Goal: Find specific page/section: Find specific page/section

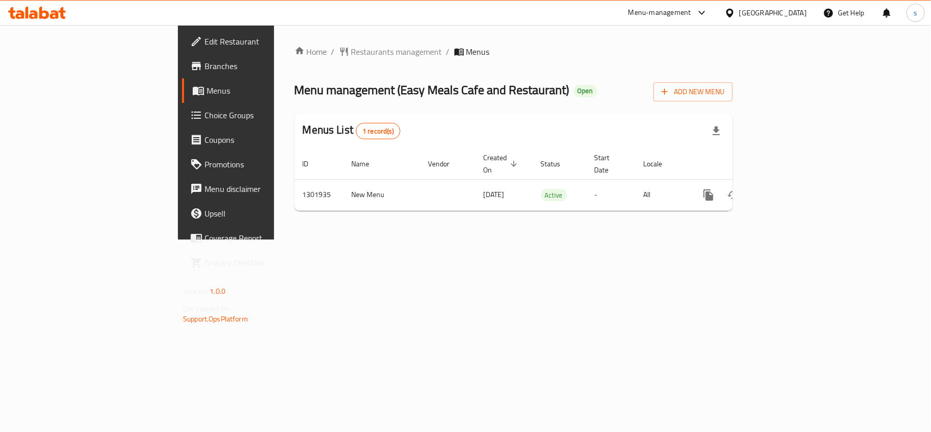
click at [777, 16] on div "[GEOGRAPHIC_DATA]" at bounding box center [774, 12] width 68 height 11
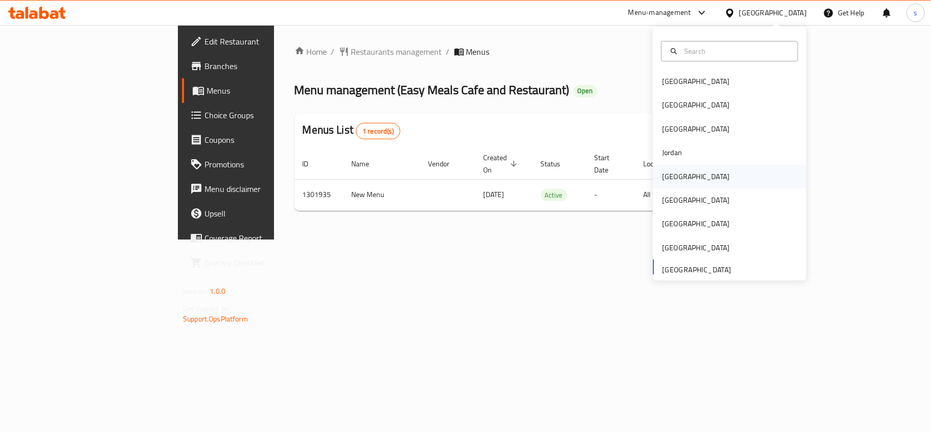
click at [674, 174] on div "[GEOGRAPHIC_DATA]" at bounding box center [696, 177] width 84 height 24
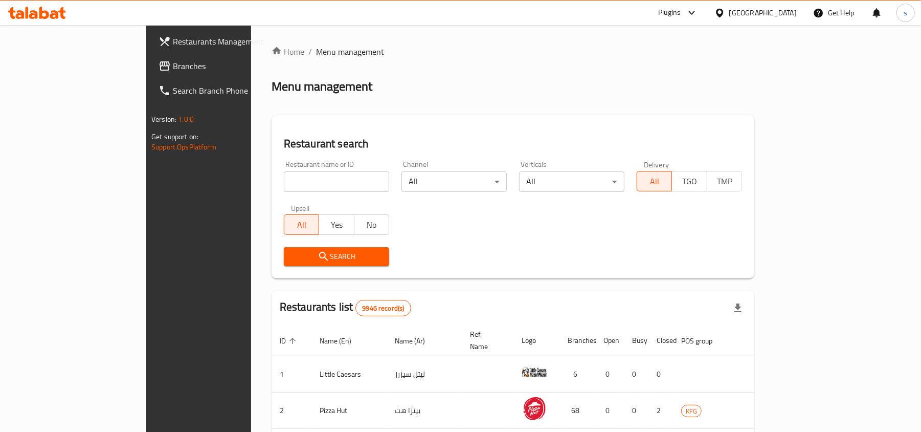
click at [173, 66] on span "Branches" at bounding box center [232, 66] width 119 height 12
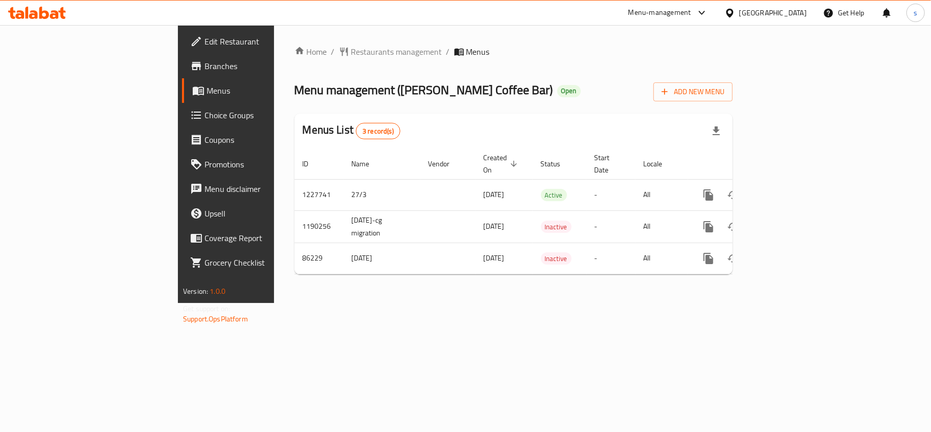
click at [785, 12] on div "[GEOGRAPHIC_DATA]" at bounding box center [774, 12] width 68 height 11
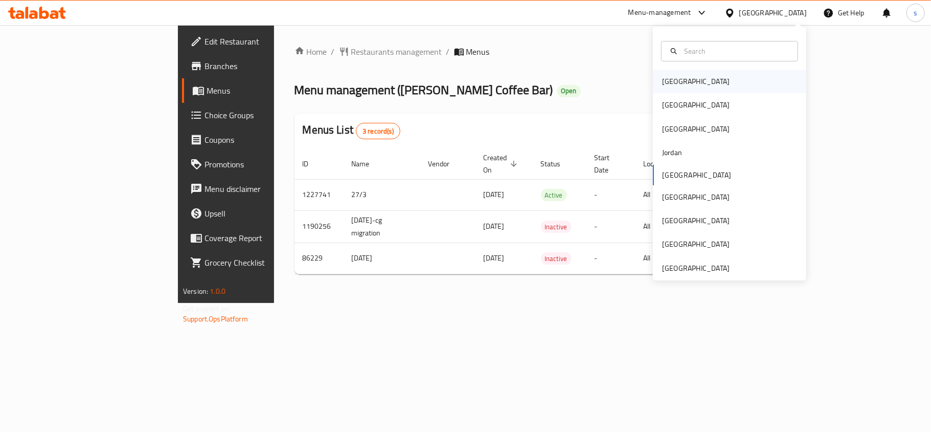
click at [663, 91] on div "[GEOGRAPHIC_DATA]" at bounding box center [696, 82] width 84 height 24
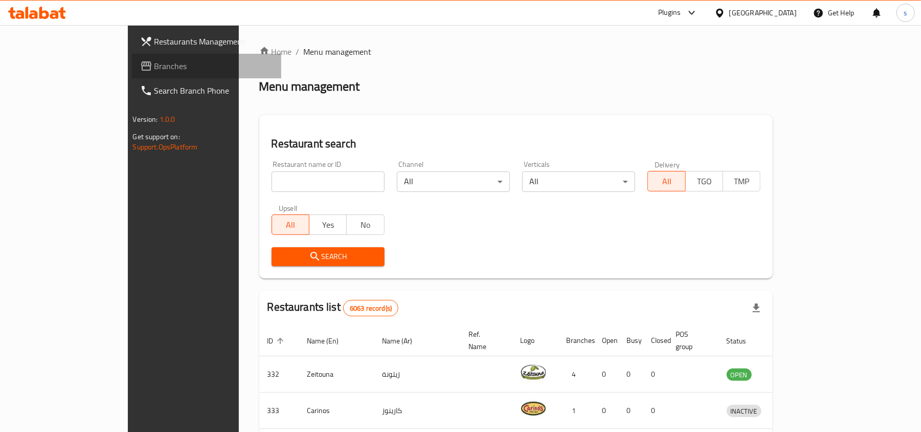
click at [154, 68] on span "Branches" at bounding box center [213, 66] width 119 height 12
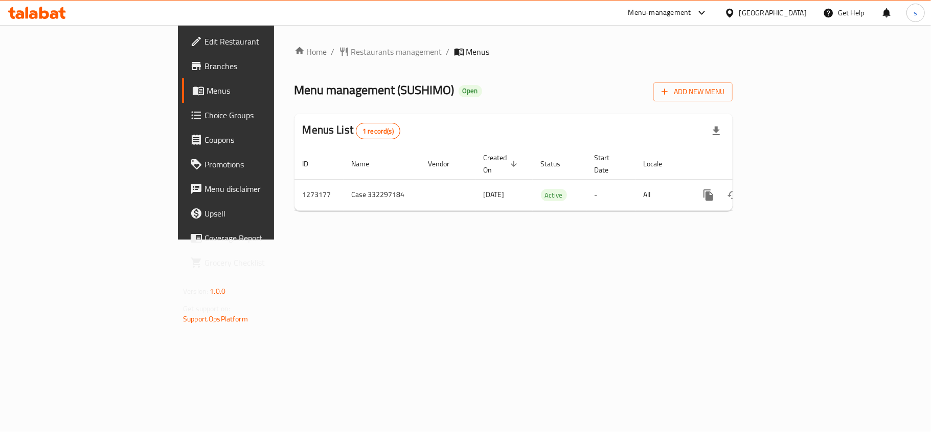
click at [794, 19] on div "[GEOGRAPHIC_DATA]" at bounding box center [766, 13] width 99 height 25
click at [790, 17] on div "[GEOGRAPHIC_DATA]" at bounding box center [774, 12] width 68 height 11
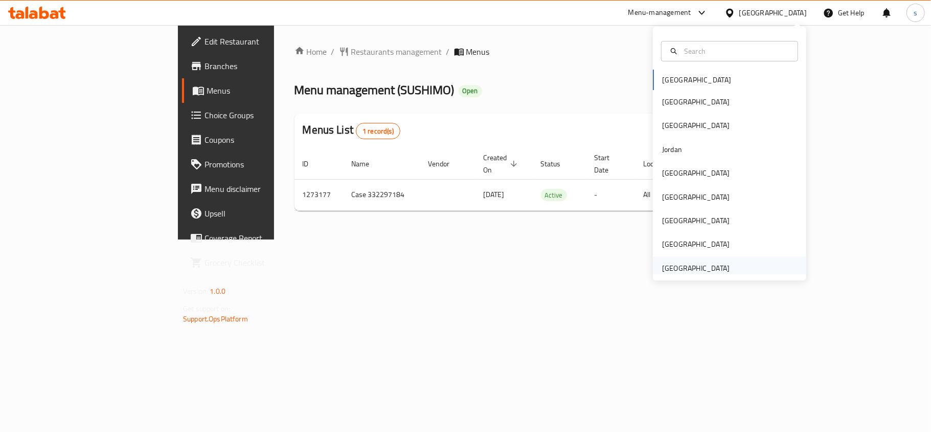
click at [706, 272] on div "[GEOGRAPHIC_DATA]" at bounding box center [696, 267] width 68 height 11
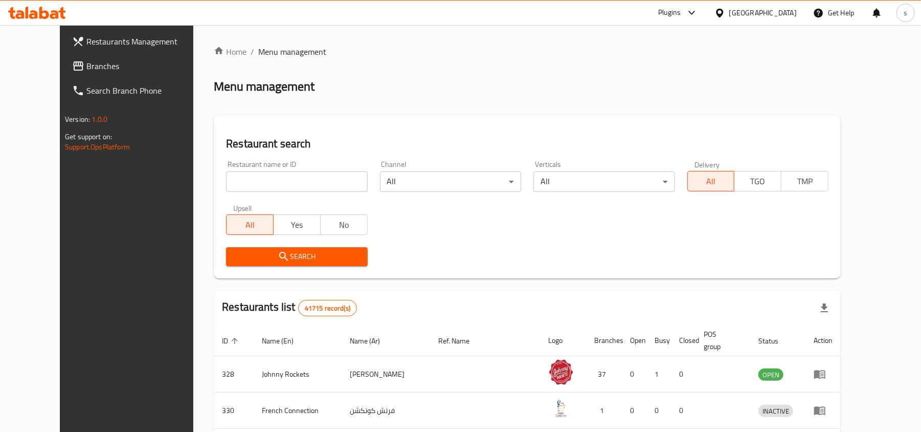
click at [86, 64] on span "Branches" at bounding box center [145, 66] width 119 height 12
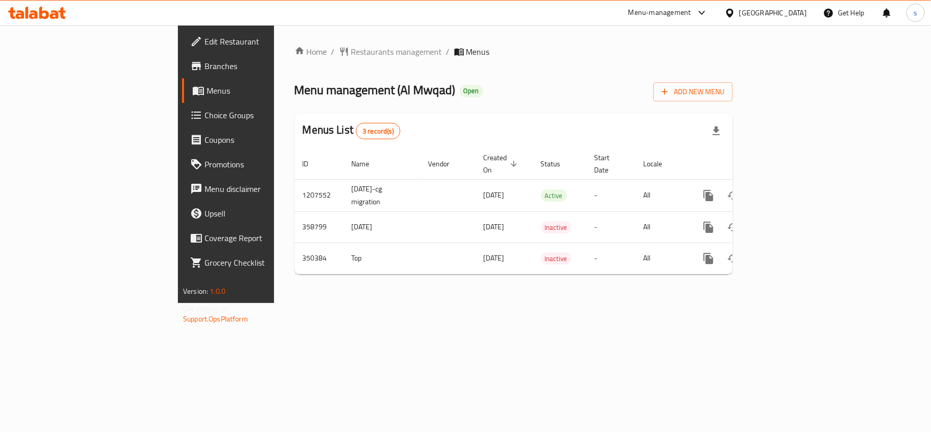
click at [751, 17] on div "[GEOGRAPHIC_DATA]" at bounding box center [774, 12] width 68 height 11
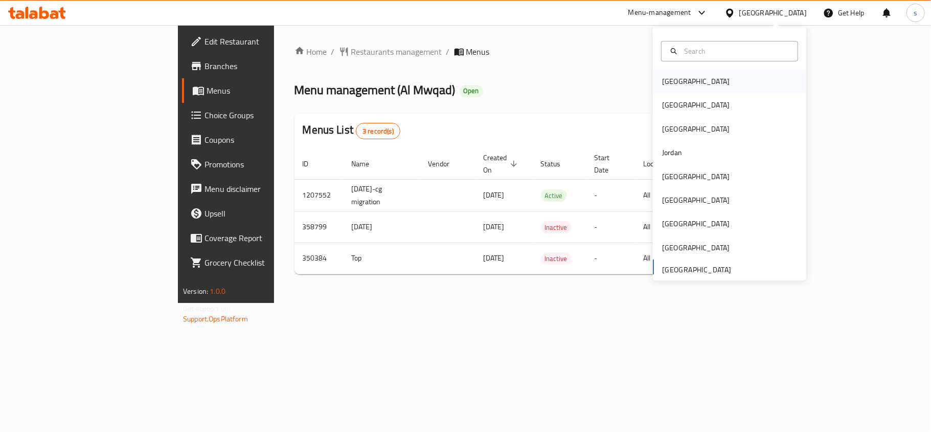
click at [664, 82] on div "[GEOGRAPHIC_DATA]" at bounding box center [696, 81] width 68 height 11
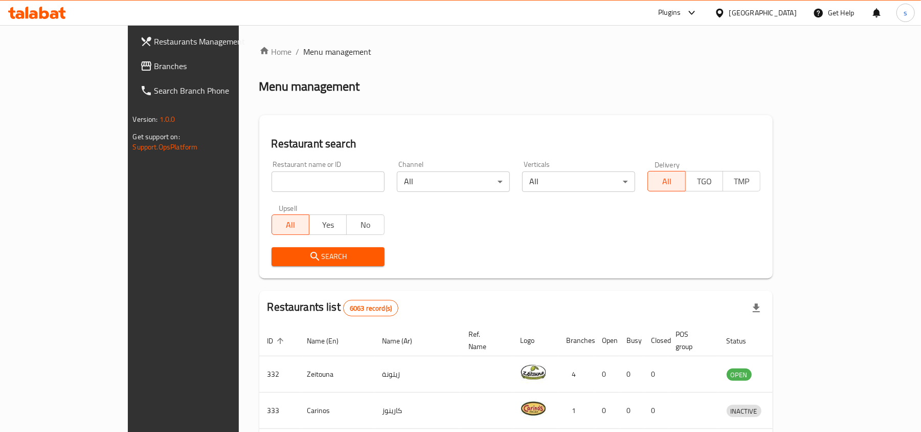
click at [774, 14] on div "[GEOGRAPHIC_DATA]" at bounding box center [763, 12] width 68 height 11
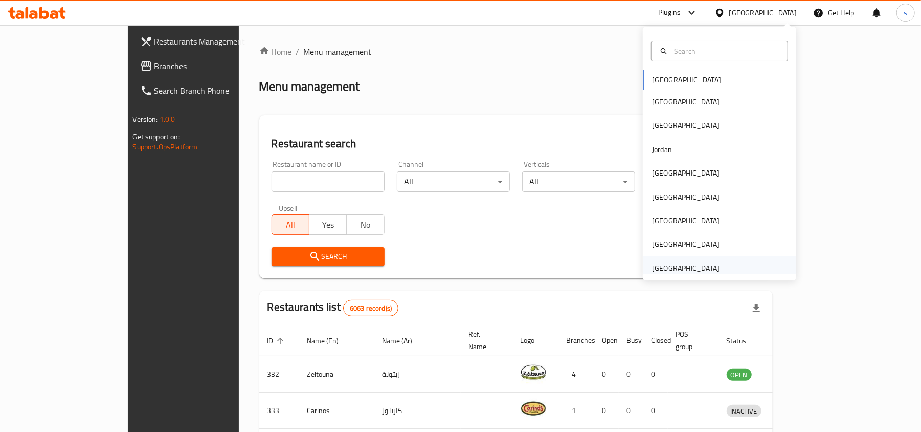
click at [690, 266] on div "[GEOGRAPHIC_DATA]" at bounding box center [686, 267] width 68 height 11
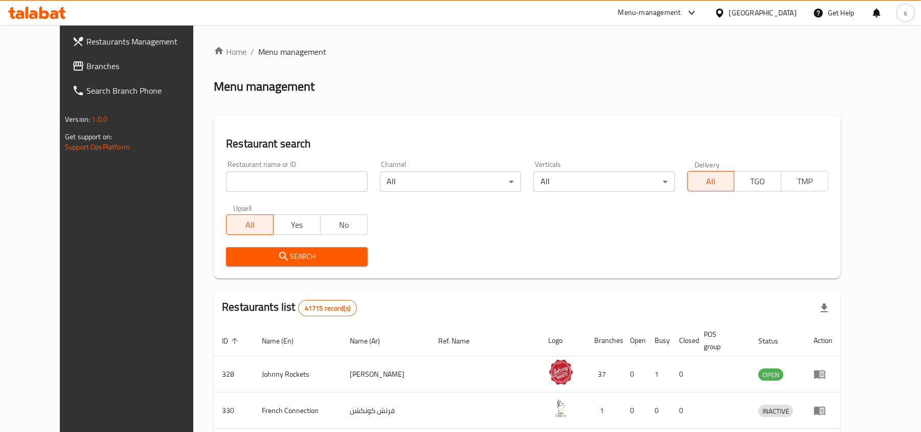
click at [86, 66] on span "Branches" at bounding box center [145, 66] width 119 height 12
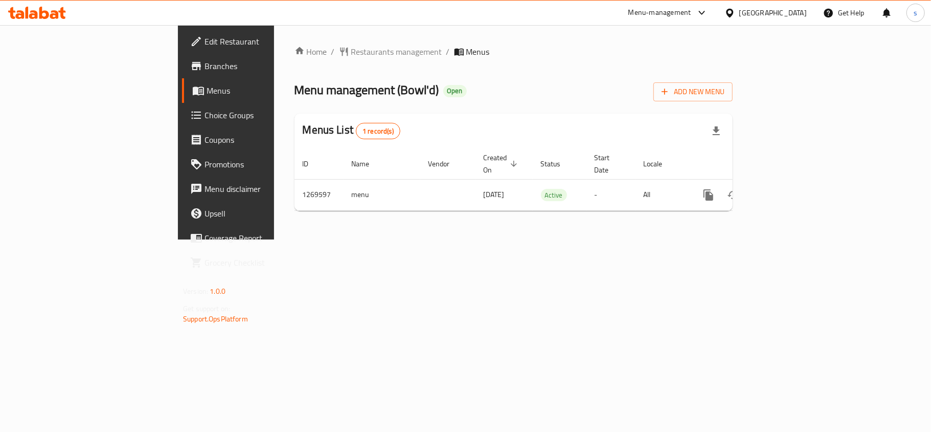
click at [788, 14] on div "[GEOGRAPHIC_DATA]" at bounding box center [774, 12] width 68 height 11
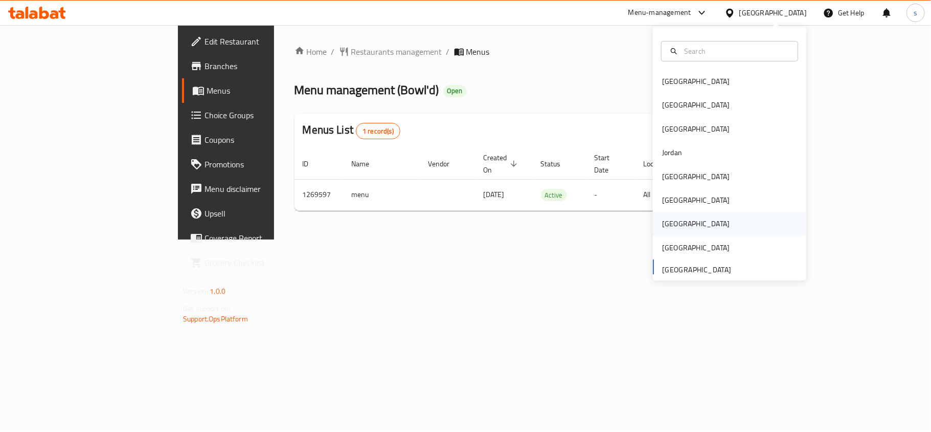
click at [662, 221] on div "[GEOGRAPHIC_DATA]" at bounding box center [696, 223] width 68 height 11
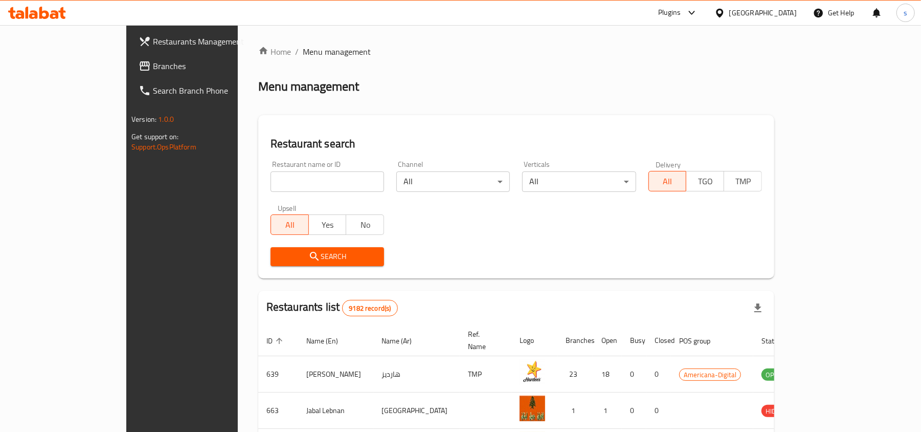
click at [153, 62] on span "Branches" at bounding box center [212, 66] width 119 height 12
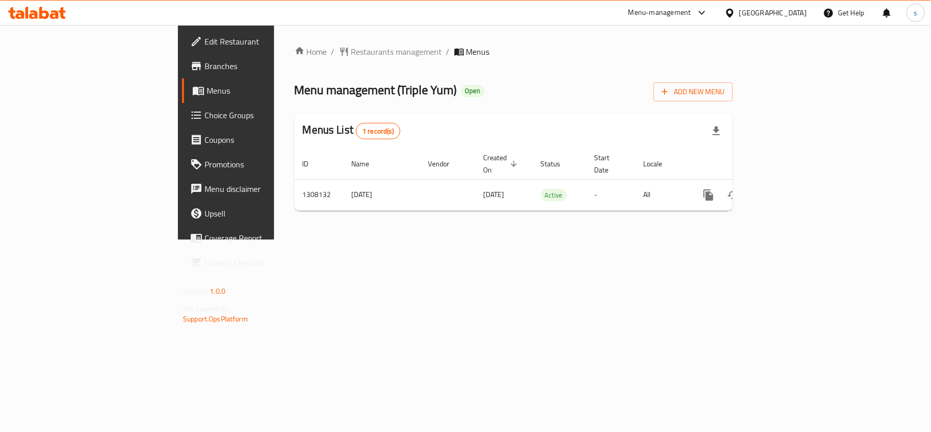
click at [792, 13] on div "[GEOGRAPHIC_DATA]" at bounding box center [774, 12] width 68 height 11
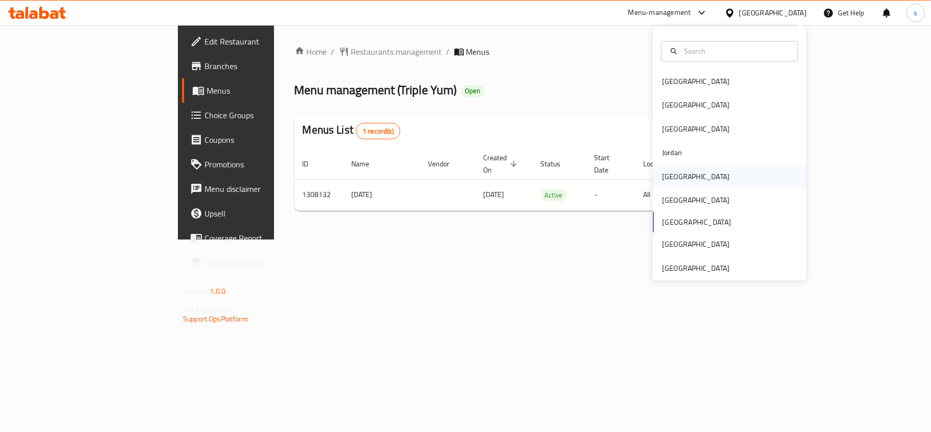
click at [667, 176] on div "[GEOGRAPHIC_DATA]" at bounding box center [696, 176] width 68 height 11
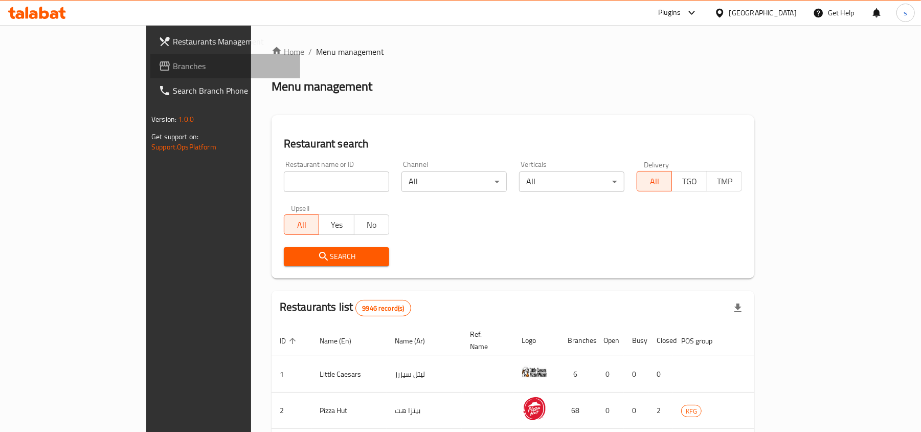
click at [173, 60] on span "Branches" at bounding box center [232, 66] width 119 height 12
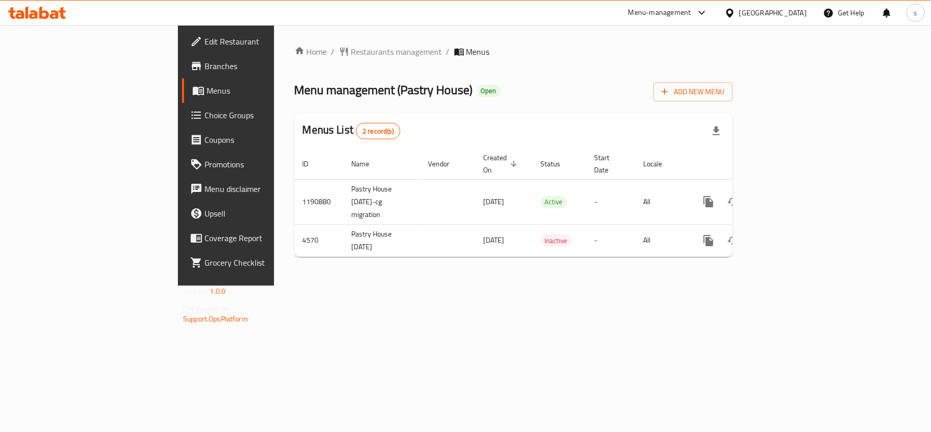
click at [799, 11] on div "[GEOGRAPHIC_DATA]" at bounding box center [774, 12] width 68 height 11
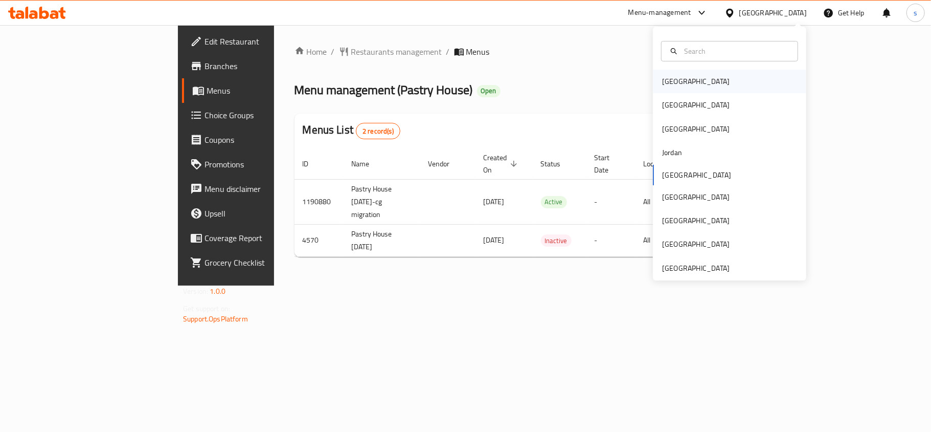
click at [662, 84] on div "[GEOGRAPHIC_DATA]" at bounding box center [696, 81] width 68 height 11
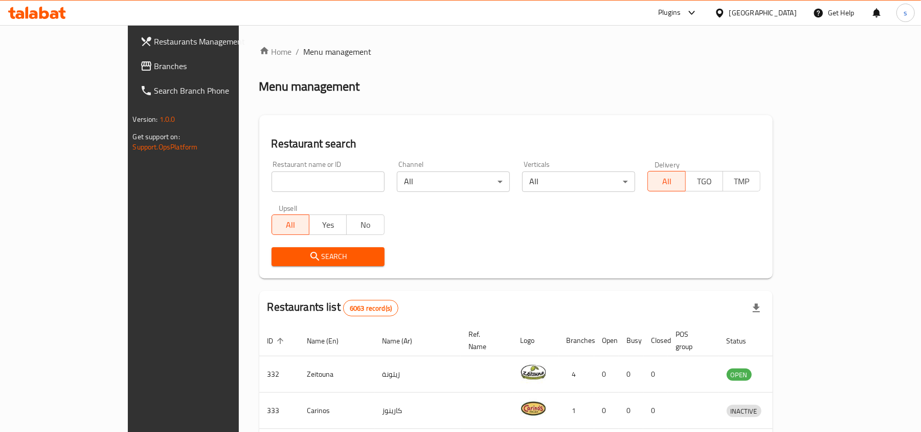
drag, startPoint x: 50, startPoint y: 65, endPoint x: 39, endPoint y: 70, distance: 12.2
click at [154, 65] on span "Branches" at bounding box center [213, 66] width 119 height 12
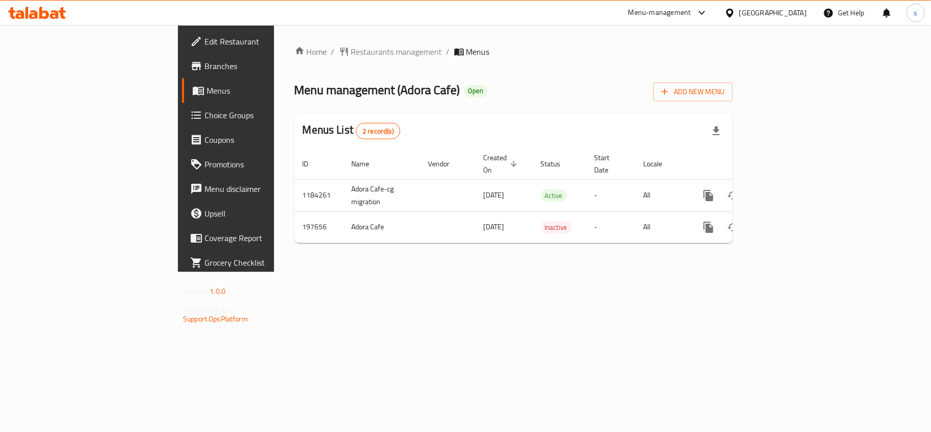
click at [788, 13] on div "[GEOGRAPHIC_DATA]" at bounding box center [774, 12] width 68 height 11
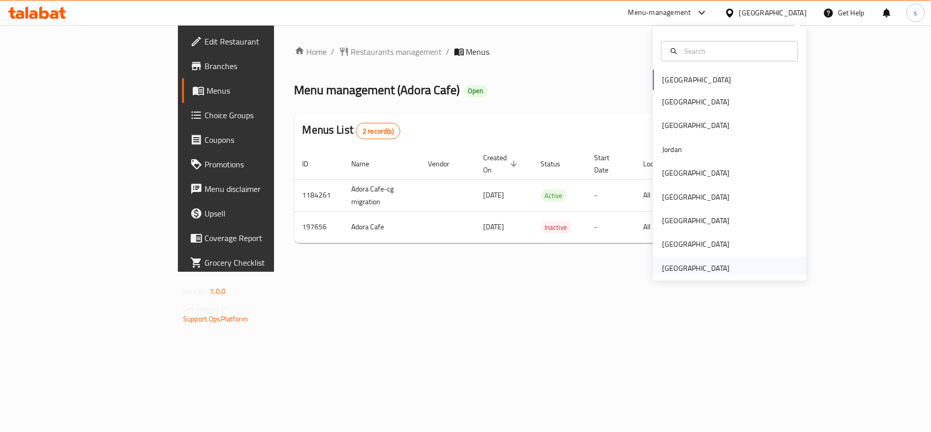
click at [701, 269] on div "[GEOGRAPHIC_DATA]" at bounding box center [696, 267] width 68 height 11
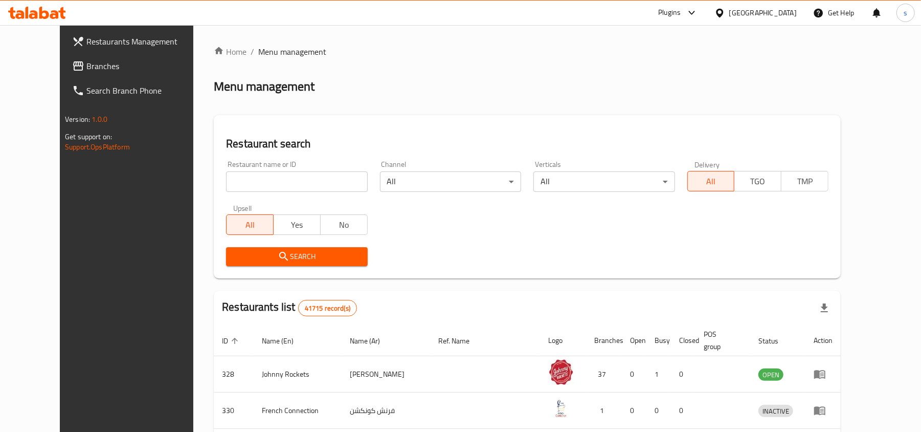
click at [86, 63] on span "Branches" at bounding box center [145, 66] width 119 height 12
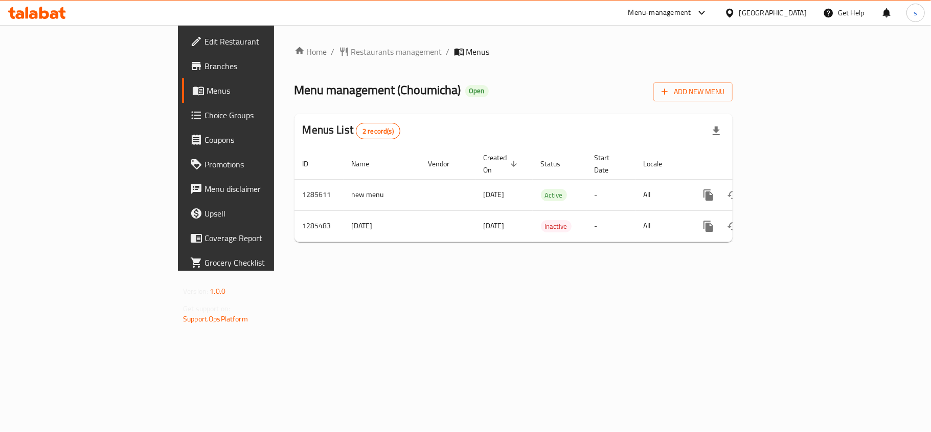
click at [766, 18] on div "[GEOGRAPHIC_DATA]" at bounding box center [774, 12] width 68 height 11
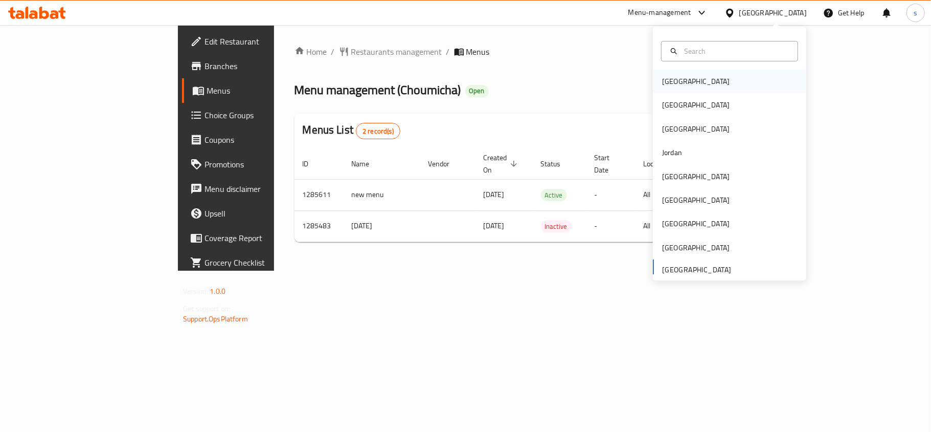
click at [674, 87] on div "[GEOGRAPHIC_DATA]" at bounding box center [696, 81] width 68 height 11
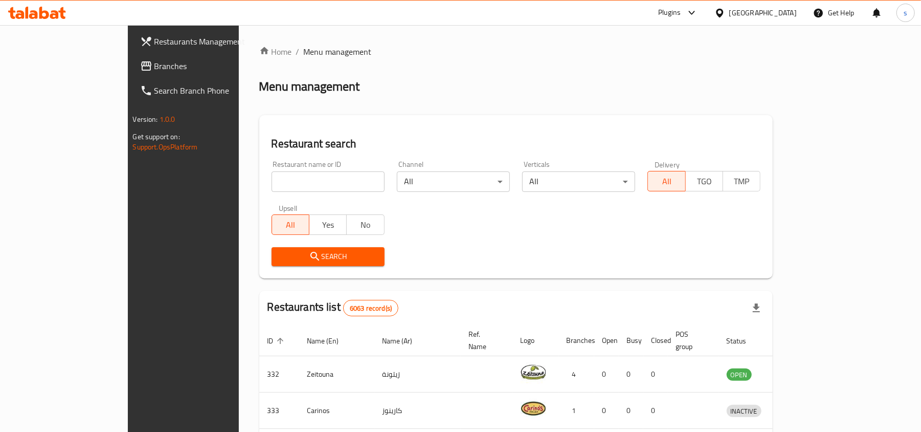
click at [788, 11] on div "[GEOGRAPHIC_DATA]" at bounding box center [763, 12] width 68 height 11
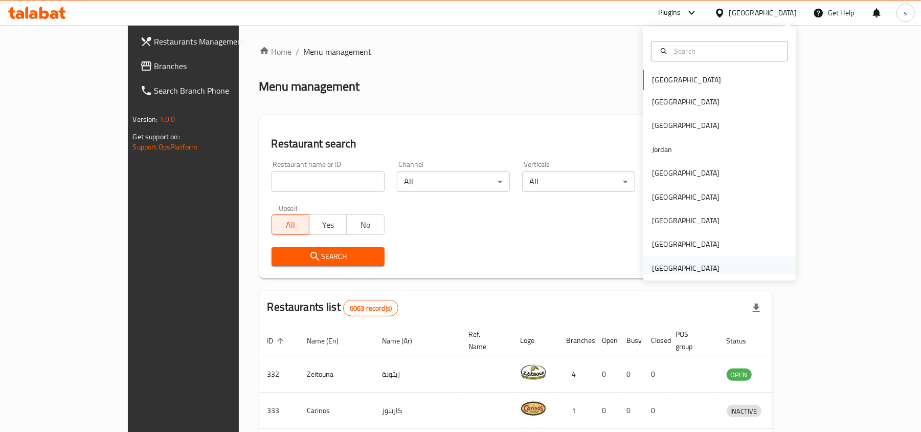
click at [676, 270] on div "[GEOGRAPHIC_DATA]" at bounding box center [686, 267] width 68 height 11
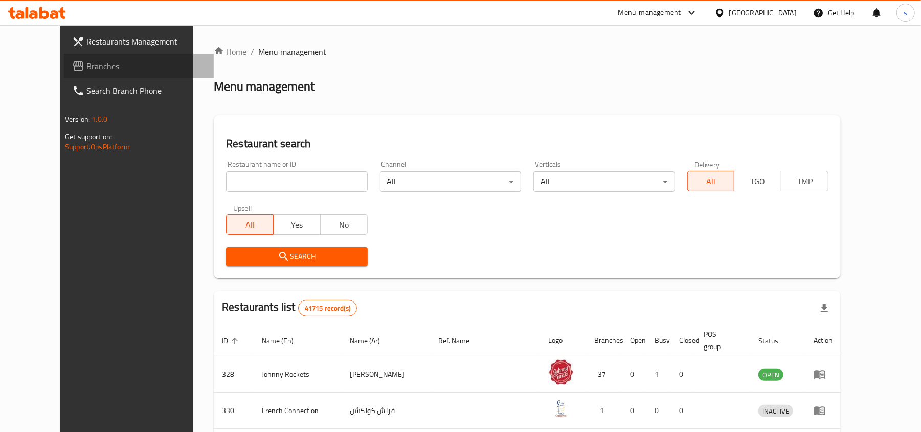
click at [86, 70] on span "Branches" at bounding box center [145, 66] width 119 height 12
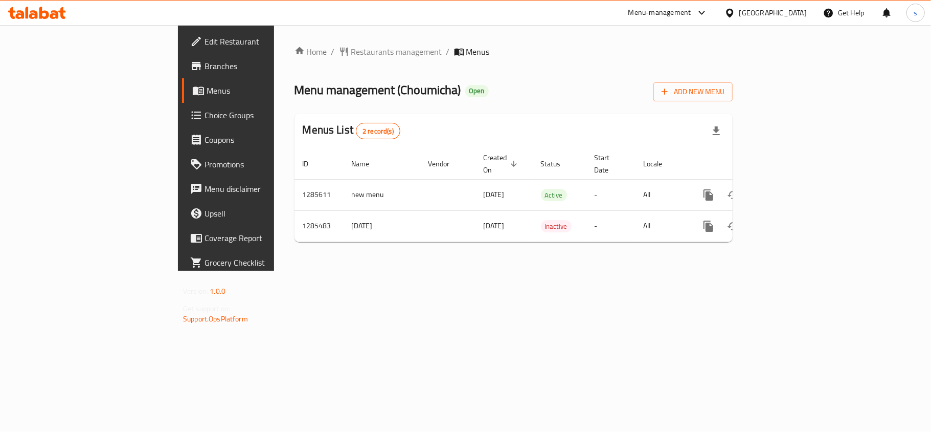
click at [788, 11] on div "[GEOGRAPHIC_DATA]" at bounding box center [774, 12] width 68 height 11
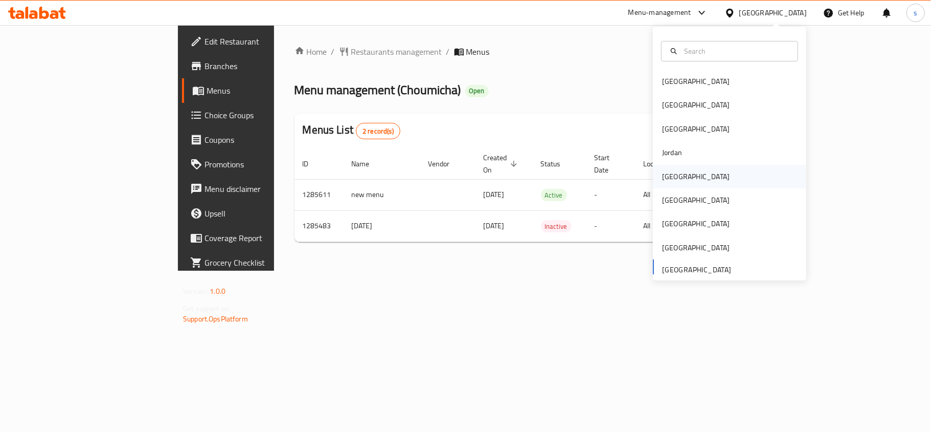
click at [662, 176] on div "[GEOGRAPHIC_DATA]" at bounding box center [696, 176] width 68 height 11
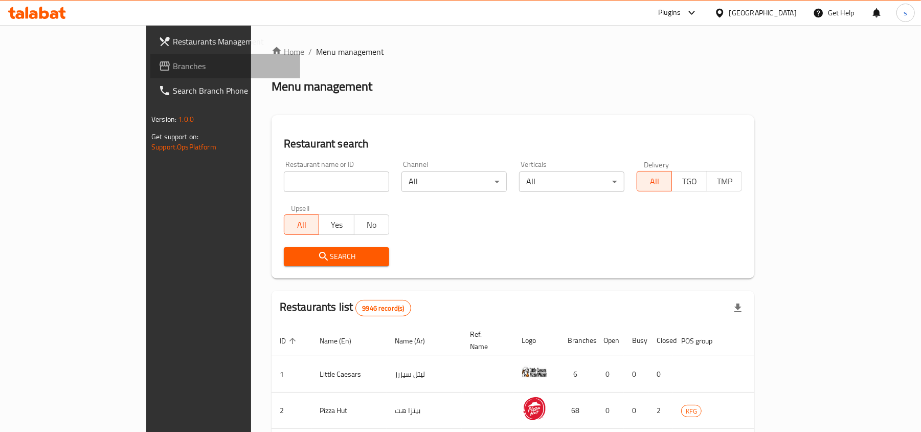
click at [173, 69] on span "Branches" at bounding box center [232, 66] width 119 height 12
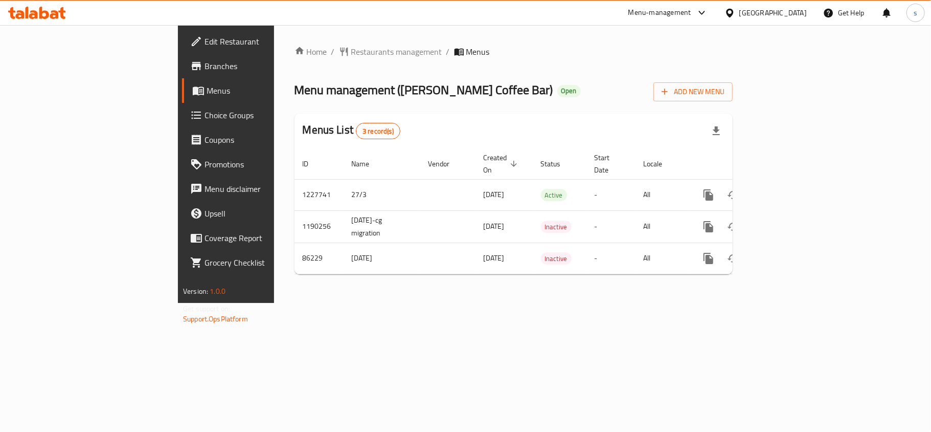
click at [735, 9] on icon at bounding box center [730, 13] width 11 height 11
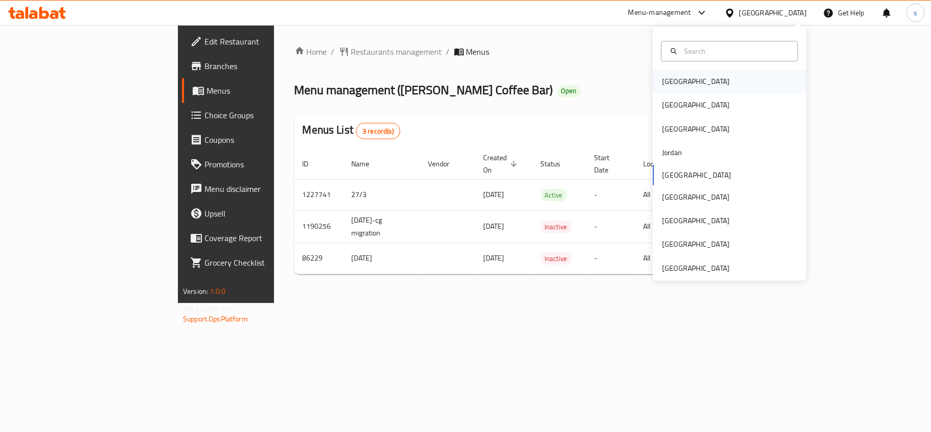
click at [662, 84] on div "[GEOGRAPHIC_DATA]" at bounding box center [696, 81] width 68 height 11
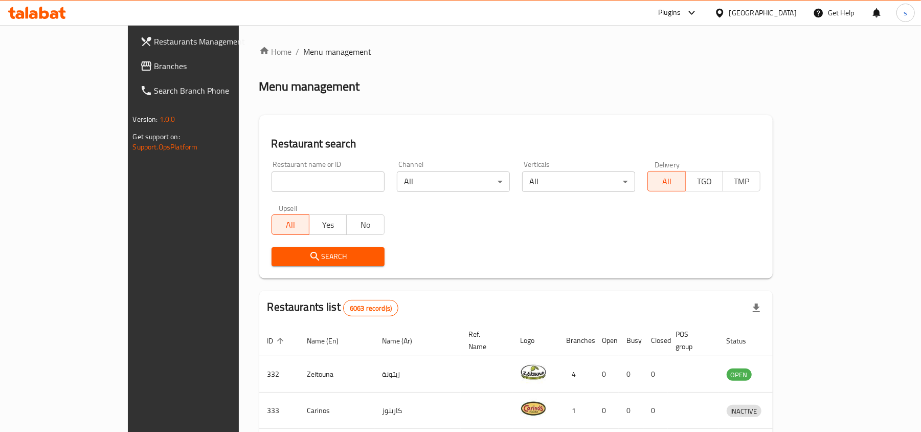
click at [154, 68] on span "Branches" at bounding box center [213, 66] width 119 height 12
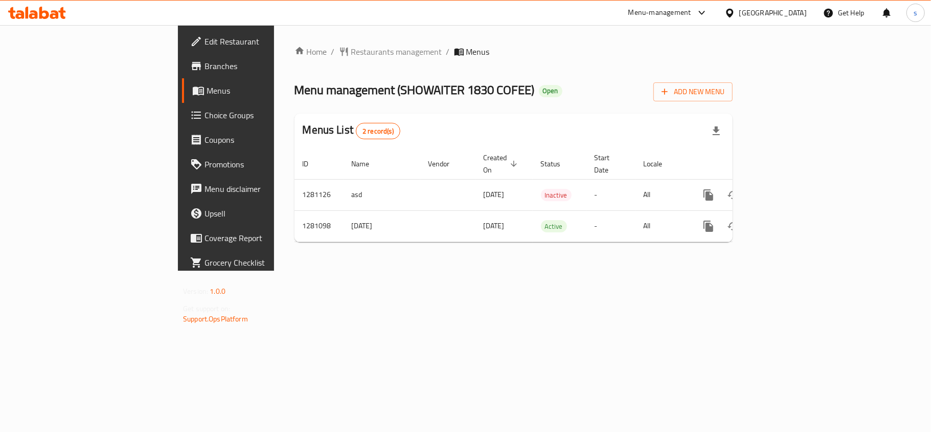
click at [802, 14] on div "[GEOGRAPHIC_DATA]" at bounding box center [774, 12] width 68 height 11
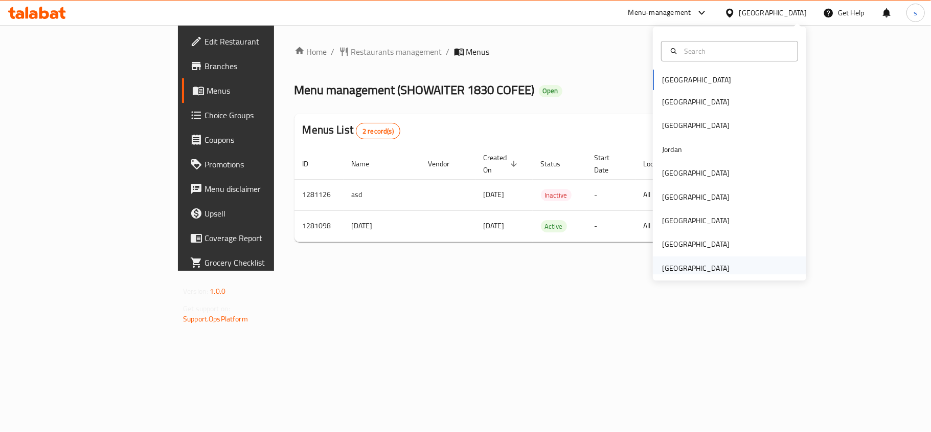
click at [710, 270] on div "[GEOGRAPHIC_DATA]" at bounding box center [696, 267] width 68 height 11
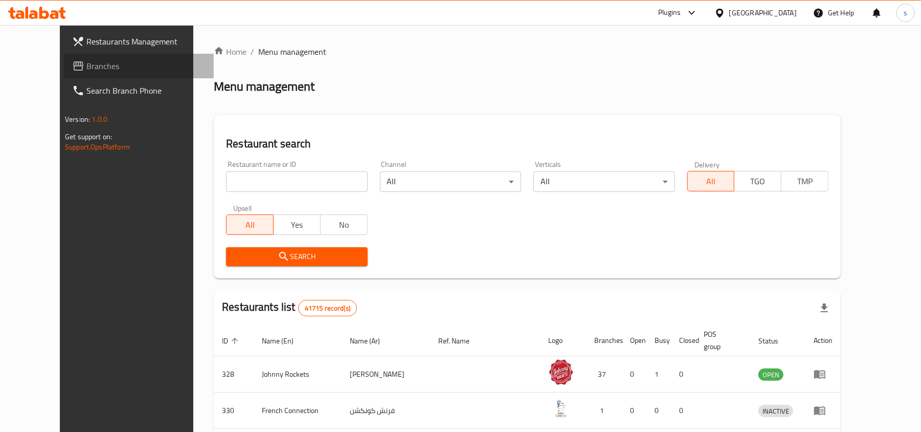
click at [86, 69] on span "Branches" at bounding box center [145, 66] width 119 height 12
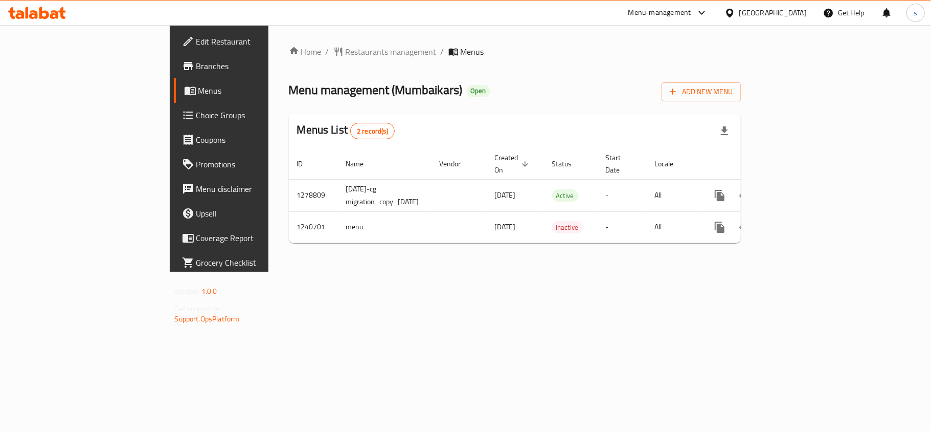
click at [753, 13] on div "[GEOGRAPHIC_DATA]" at bounding box center [774, 12] width 68 height 11
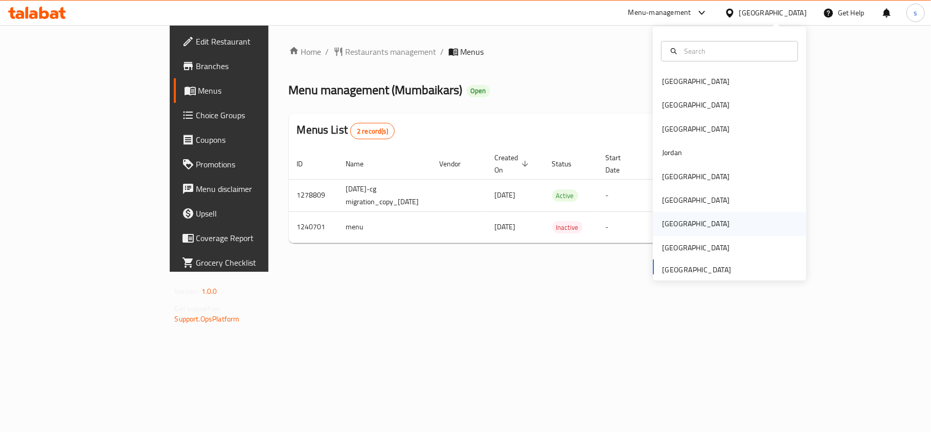
click at [662, 227] on div "[GEOGRAPHIC_DATA]" at bounding box center [696, 223] width 68 height 11
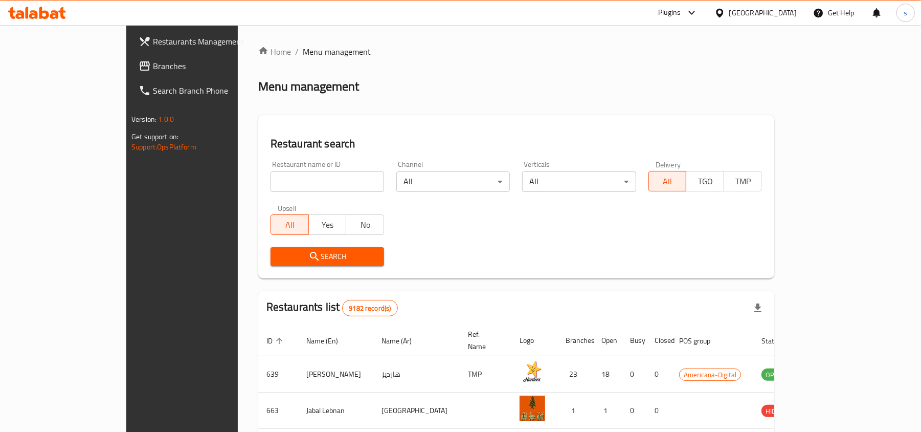
click at [153, 68] on span "Branches" at bounding box center [212, 66] width 119 height 12
